Goal: Task Accomplishment & Management: Use online tool/utility

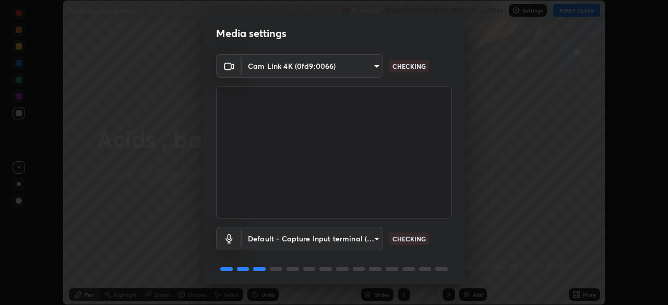
scroll to position [37, 0]
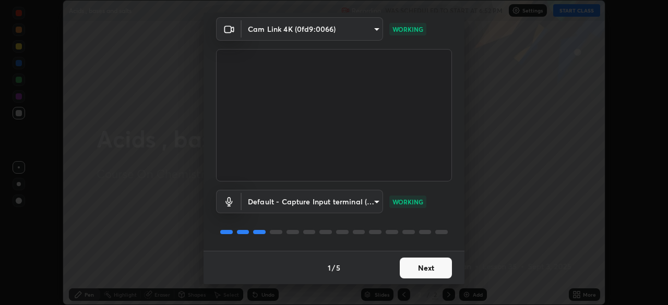
click at [408, 277] on button "Next" at bounding box center [426, 268] width 52 height 21
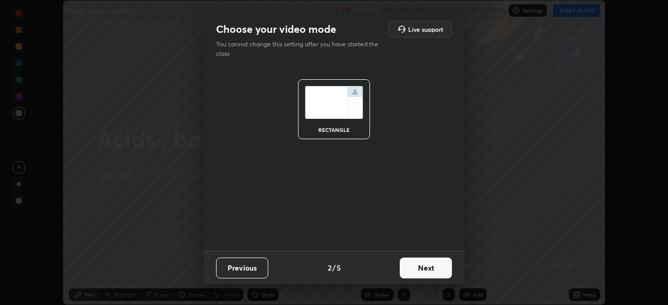
scroll to position [0, 0]
click at [409, 275] on button "Next" at bounding box center [426, 268] width 52 height 21
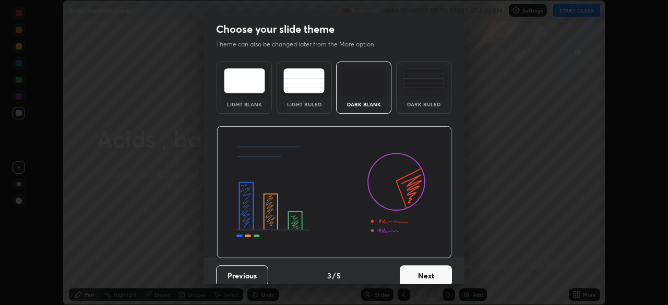
click at [411, 270] on button "Next" at bounding box center [426, 276] width 52 height 21
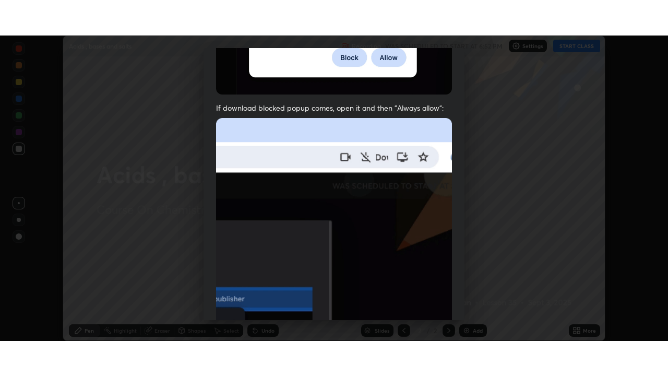
scroll to position [250, 0]
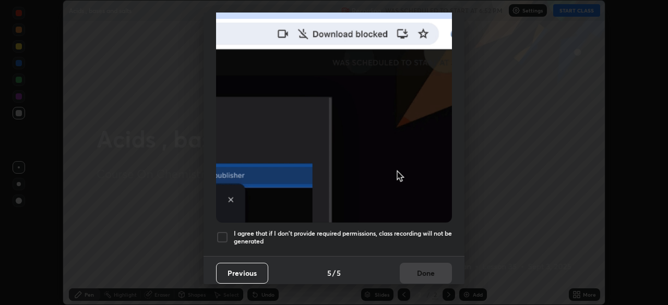
click at [223, 231] on div at bounding box center [222, 237] width 13 height 13
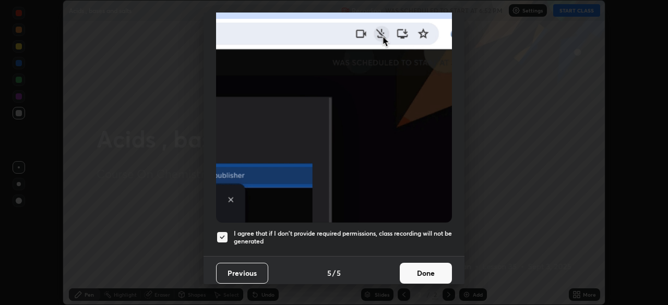
click at [413, 268] on button "Done" at bounding box center [426, 273] width 52 height 21
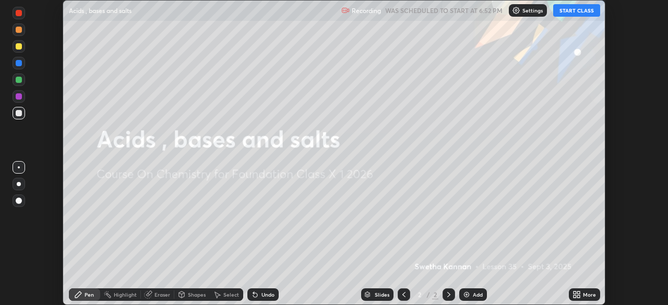
click at [570, 15] on button "START CLASS" at bounding box center [576, 10] width 47 height 13
click at [581, 296] on icon at bounding box center [577, 295] width 8 height 8
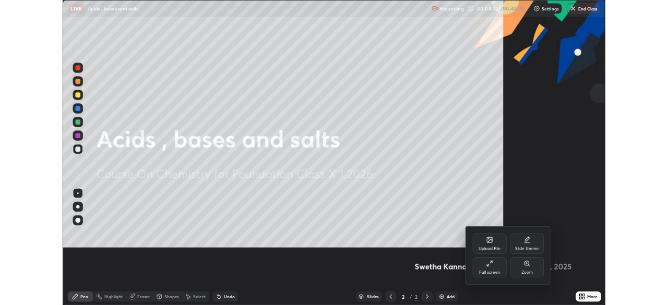
scroll to position [376, 668]
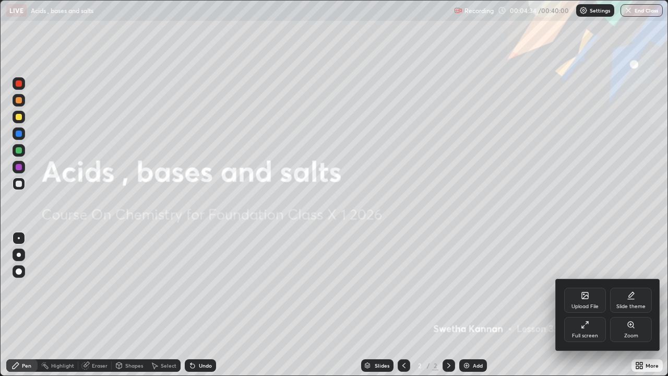
click at [515, 305] on div at bounding box center [334, 188] width 668 height 376
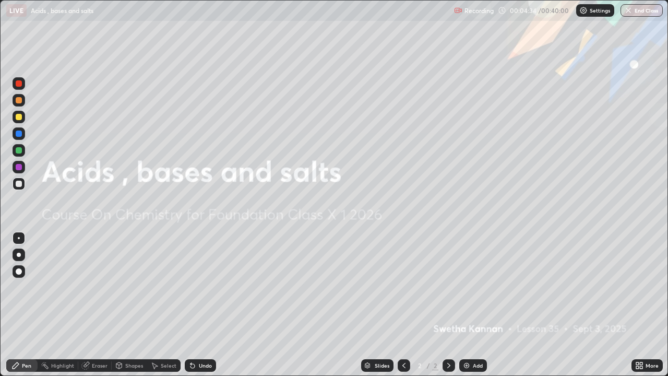
click at [474, 305] on div "Add" at bounding box center [478, 365] width 10 height 5
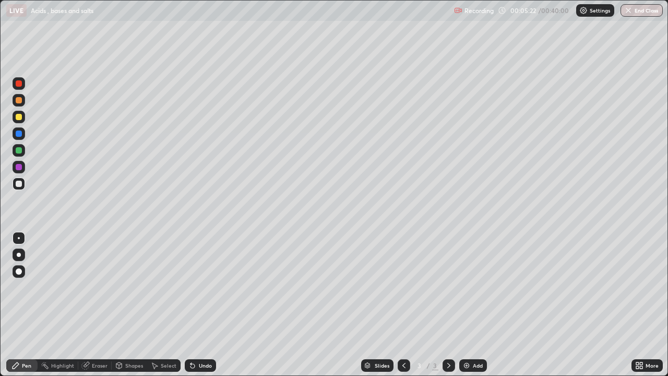
click at [17, 166] on div at bounding box center [19, 167] width 6 height 6
click at [17, 153] on div at bounding box center [19, 150] width 6 height 6
click at [17, 169] on div at bounding box center [19, 167] width 6 height 6
click at [468, 305] on img at bounding box center [467, 365] width 8 height 8
click at [20, 168] on div at bounding box center [19, 167] width 6 height 6
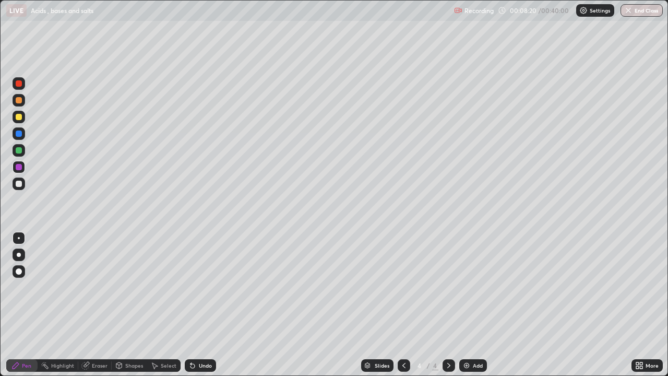
click at [20, 117] on div at bounding box center [19, 117] width 6 height 6
click at [466, 305] on img at bounding box center [467, 365] width 8 height 8
click at [20, 136] on div at bounding box center [19, 134] width 6 height 6
click at [19, 151] on div at bounding box center [19, 150] width 6 height 6
click at [20, 184] on div at bounding box center [19, 184] width 6 height 6
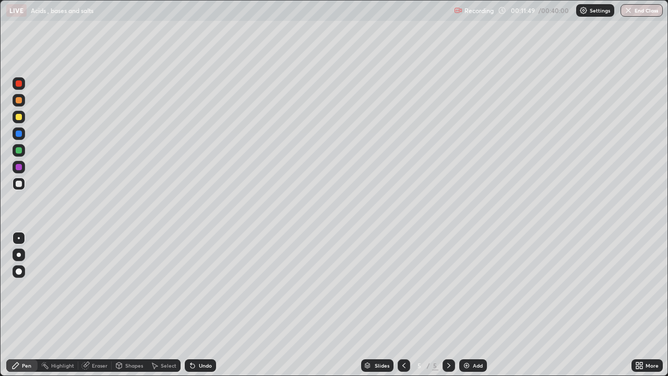
click at [17, 148] on div at bounding box center [19, 150] width 6 height 6
click at [18, 183] on div at bounding box center [19, 184] width 6 height 6
click at [17, 156] on div at bounding box center [19, 150] width 13 height 13
click at [17, 183] on div at bounding box center [19, 184] width 6 height 6
click at [19, 104] on div at bounding box center [19, 100] width 13 height 13
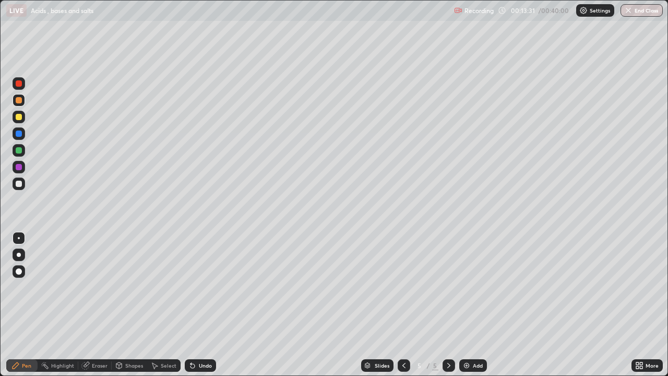
click at [21, 184] on div at bounding box center [19, 184] width 6 height 6
click at [467, 305] on img at bounding box center [467, 365] width 8 height 8
click at [20, 101] on div at bounding box center [19, 100] width 6 height 6
click at [18, 151] on div at bounding box center [19, 150] width 6 height 6
click at [18, 170] on div at bounding box center [19, 167] width 6 height 6
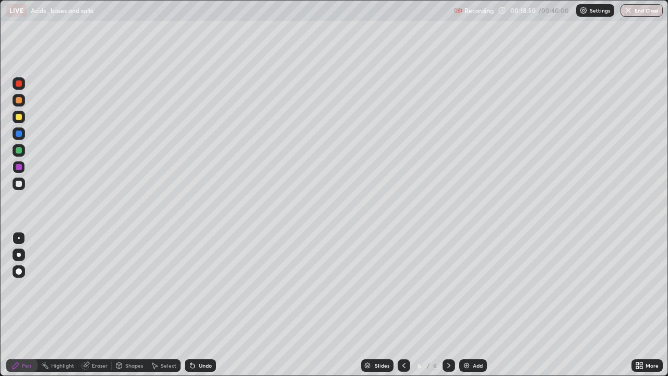
click at [464, 305] on img at bounding box center [467, 365] width 8 height 8
click at [20, 136] on div at bounding box center [19, 134] width 6 height 6
click at [18, 151] on div at bounding box center [19, 150] width 6 height 6
click at [469, 305] on img at bounding box center [467, 365] width 8 height 8
click at [19, 134] on div at bounding box center [19, 134] width 6 height 6
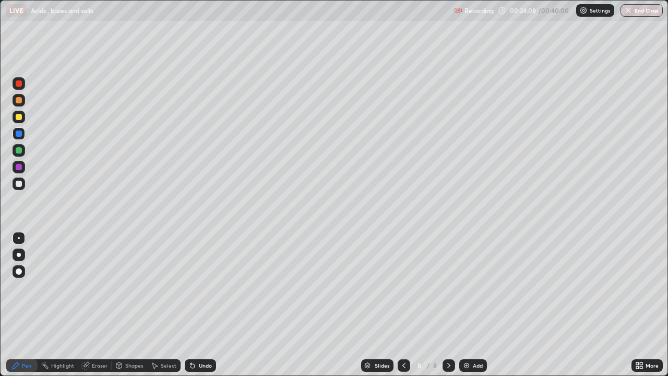
click at [18, 117] on div at bounding box center [19, 117] width 6 height 6
click at [20, 150] on div at bounding box center [19, 150] width 6 height 6
click at [20, 183] on div at bounding box center [19, 184] width 6 height 6
click at [18, 119] on div at bounding box center [19, 117] width 6 height 6
click at [19, 148] on div at bounding box center [19, 150] width 6 height 6
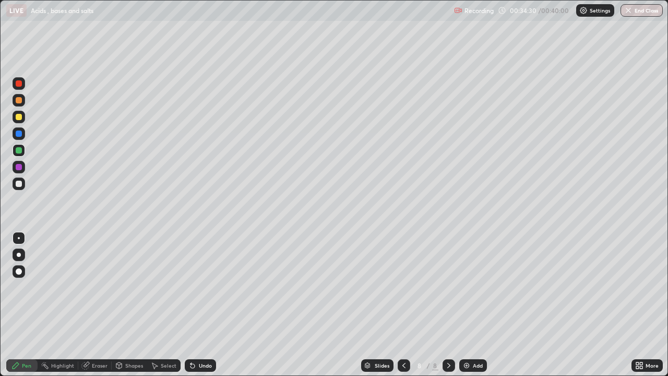
click at [465, 305] on img at bounding box center [467, 365] width 8 height 8
click at [19, 134] on div at bounding box center [19, 134] width 6 height 6
click at [19, 120] on div at bounding box center [19, 117] width 6 height 6
click at [18, 186] on div at bounding box center [19, 184] width 6 height 6
click at [20, 120] on div at bounding box center [19, 117] width 6 height 6
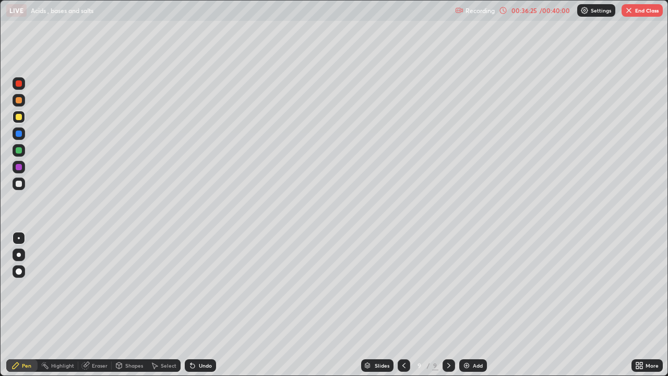
click at [19, 150] on div at bounding box center [19, 150] width 6 height 6
click at [641, 16] on button "End Class" at bounding box center [642, 10] width 41 height 13
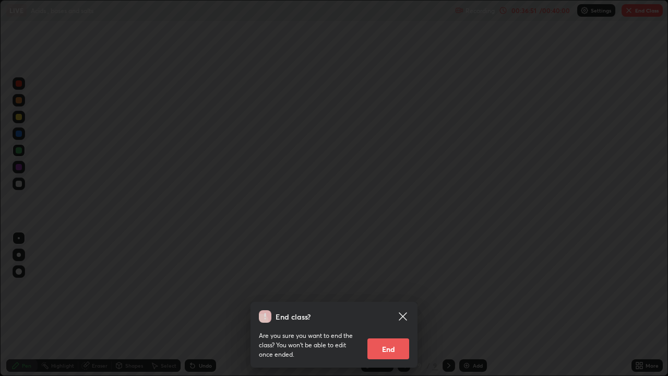
click at [392, 305] on button "End" at bounding box center [389, 348] width 42 height 21
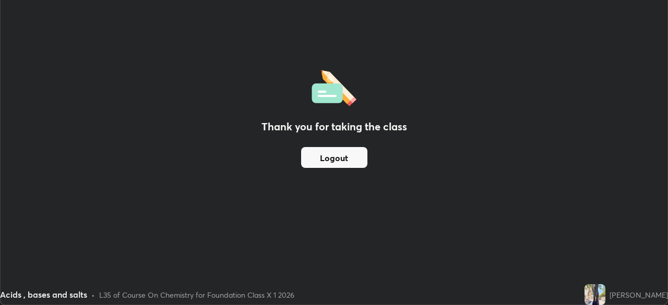
scroll to position [51909, 51546]
